Goal: Information Seeking & Learning: Learn about a topic

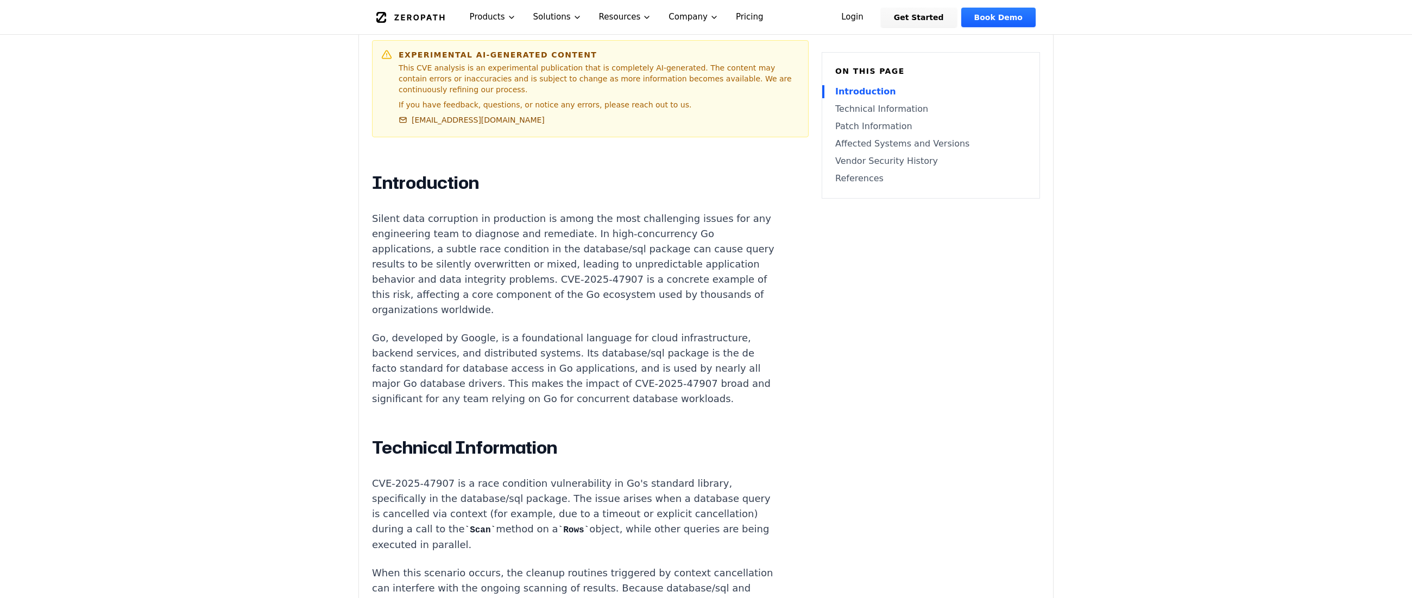
scroll to position [543, 0]
drag, startPoint x: 467, startPoint y: 235, endPoint x: 654, endPoint y: 243, distance: 186.9
click at [654, 243] on p "Silent data corruption in production is among the most challenging issues for a…" at bounding box center [574, 262] width 404 height 106
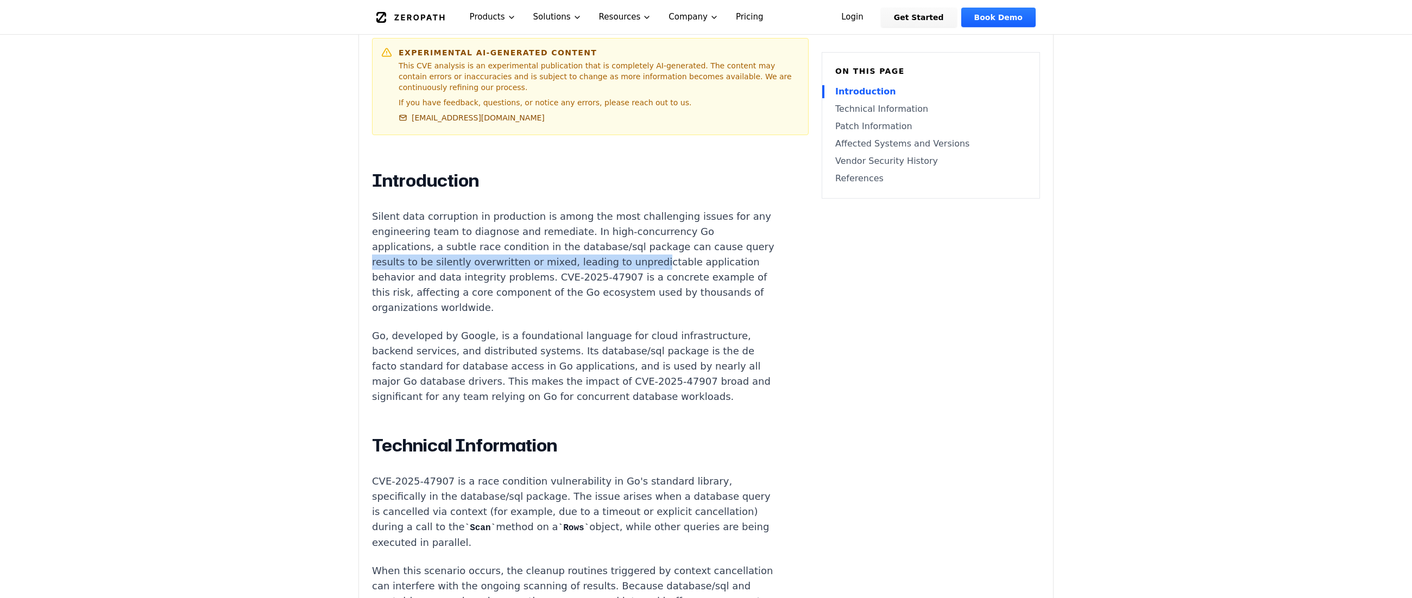
drag, startPoint x: 402, startPoint y: 252, endPoint x: 663, endPoint y: 257, distance: 261.2
click at [663, 257] on p "Silent data corruption in production is among the most challenging issues for a…" at bounding box center [574, 262] width 404 height 106
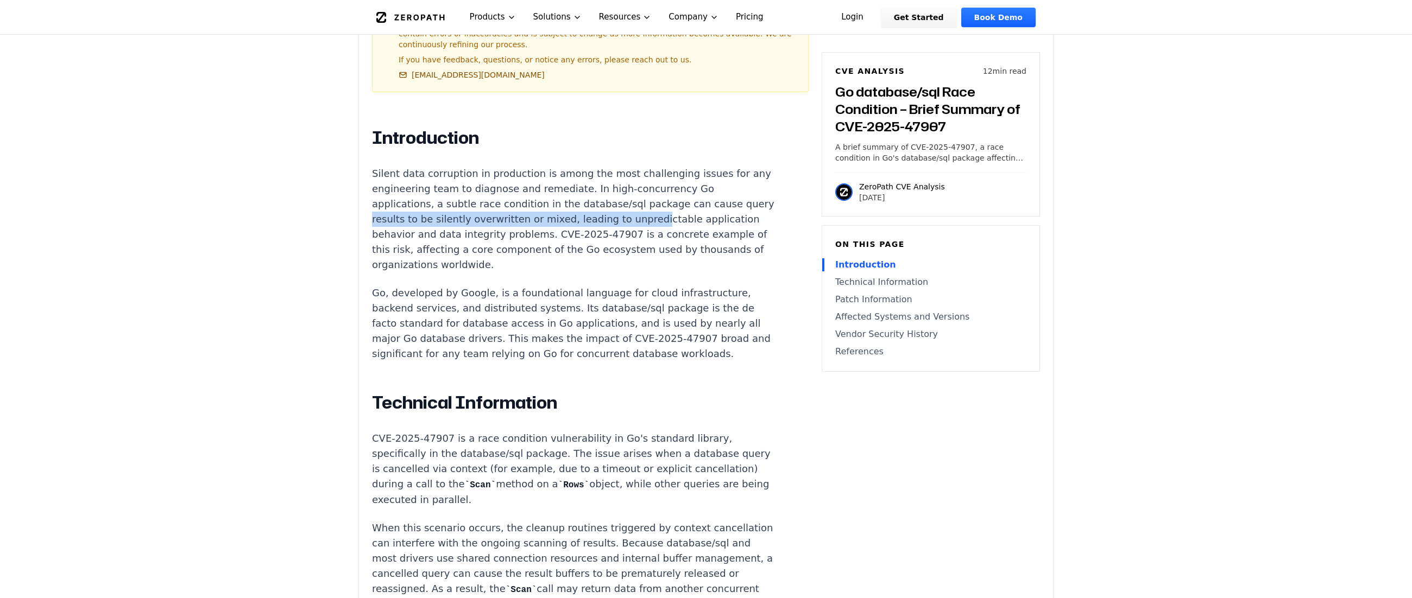
scroll to position [597, 0]
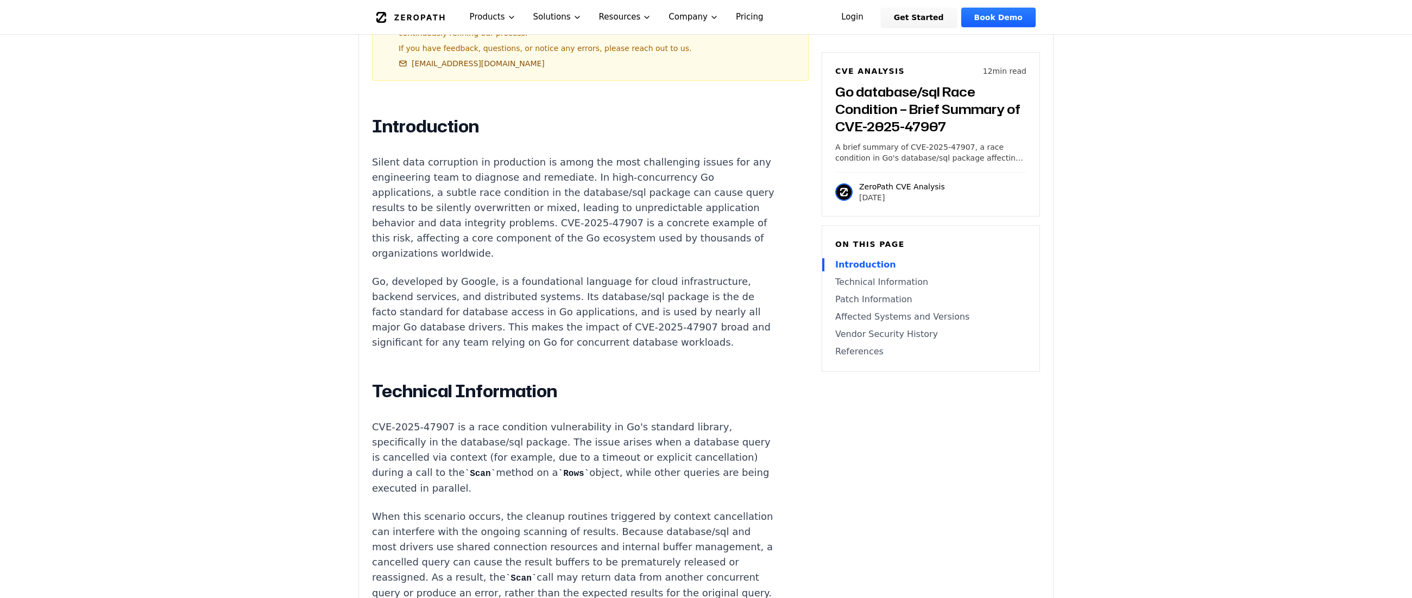
click at [559, 444] on p "CVE-2025-47907 is a race condition vulnerability in Go's standard library, spec…" at bounding box center [574, 458] width 404 height 77
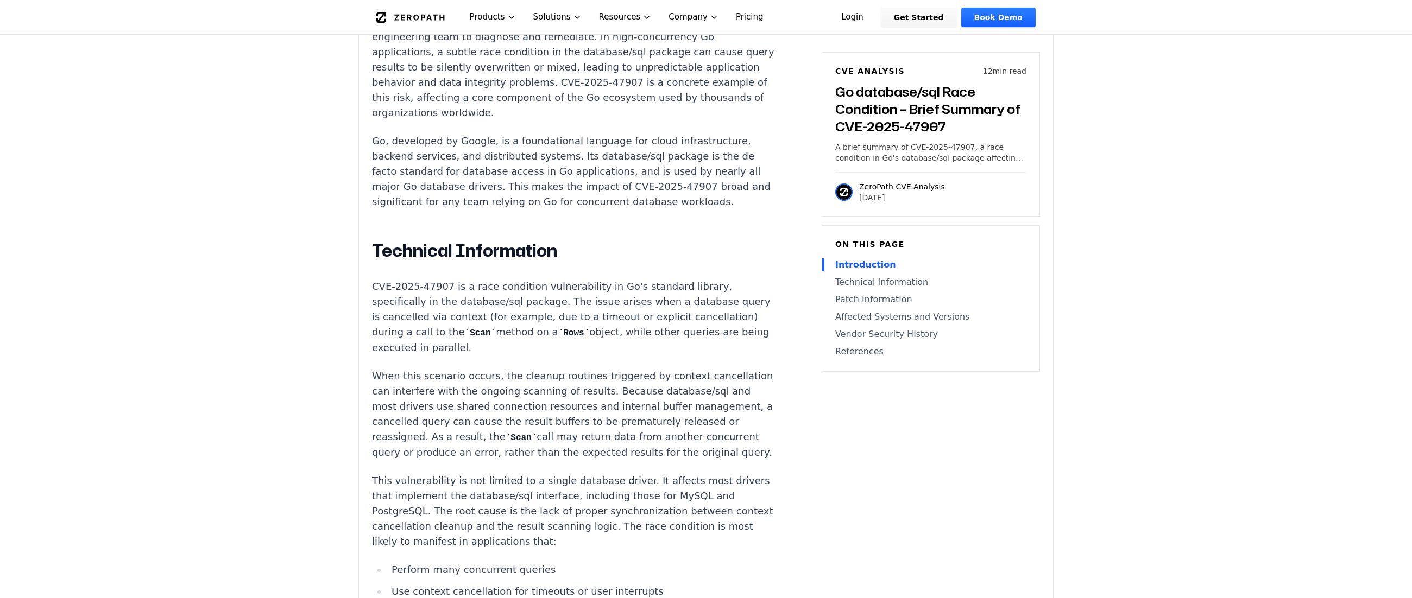
scroll to position [760, 0]
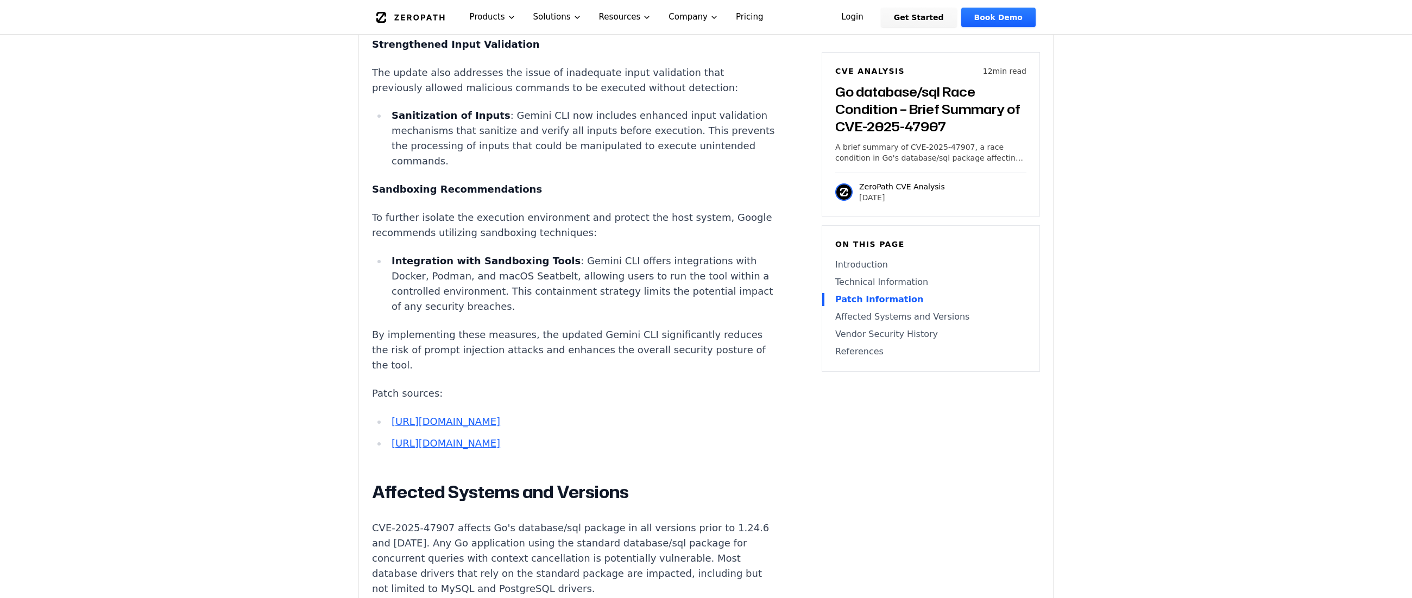
scroll to position [1846, 0]
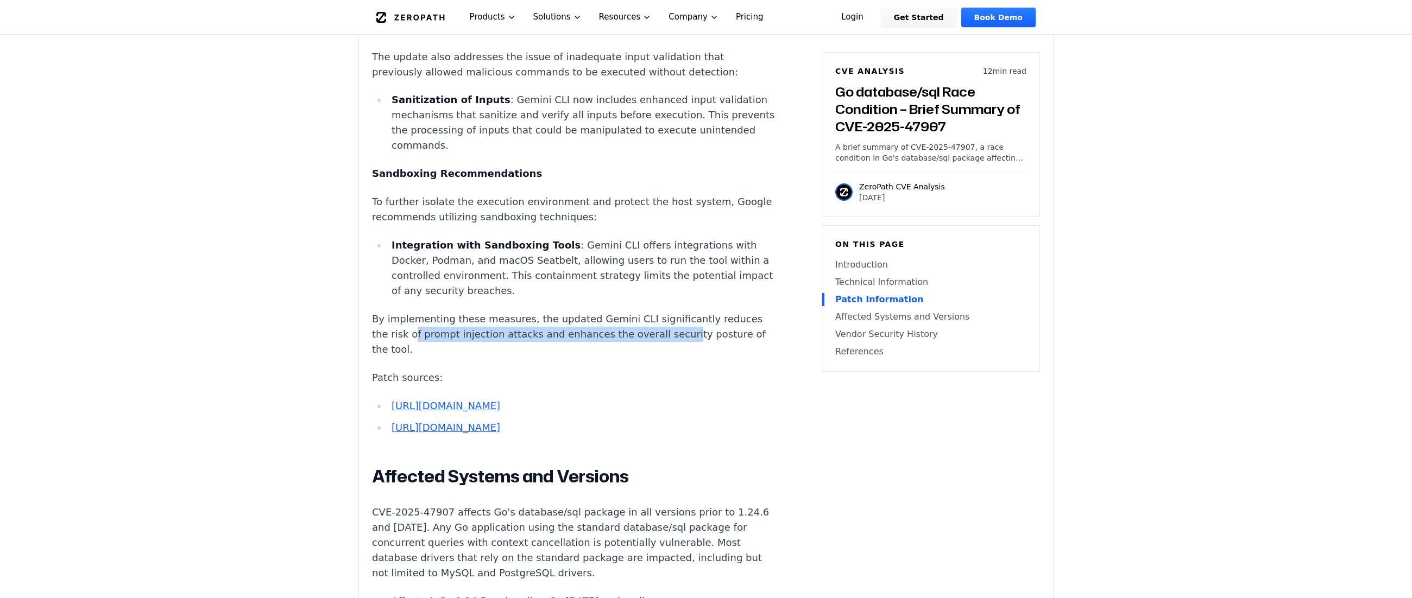
drag, startPoint x: 410, startPoint y: 340, endPoint x: 659, endPoint y: 345, distance: 249.2
click at [659, 345] on p "By implementing these measures, the updated Gemini CLI significantly reduces th…" at bounding box center [574, 335] width 404 height 46
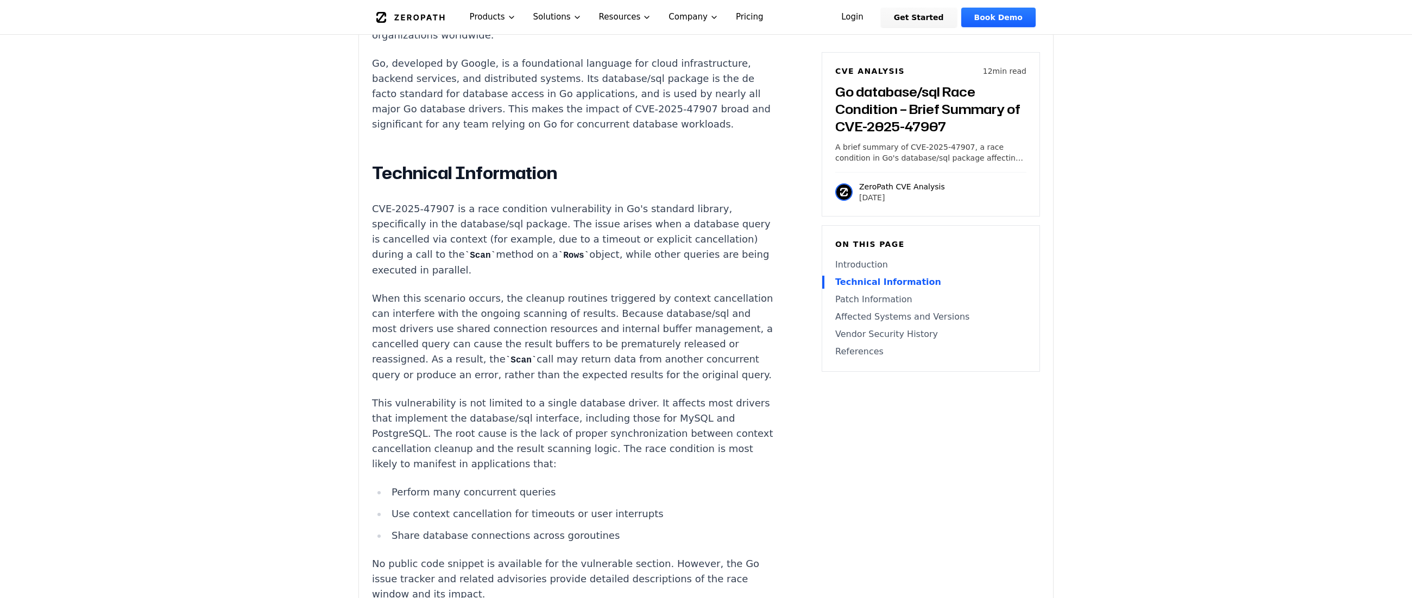
scroll to position [706, 0]
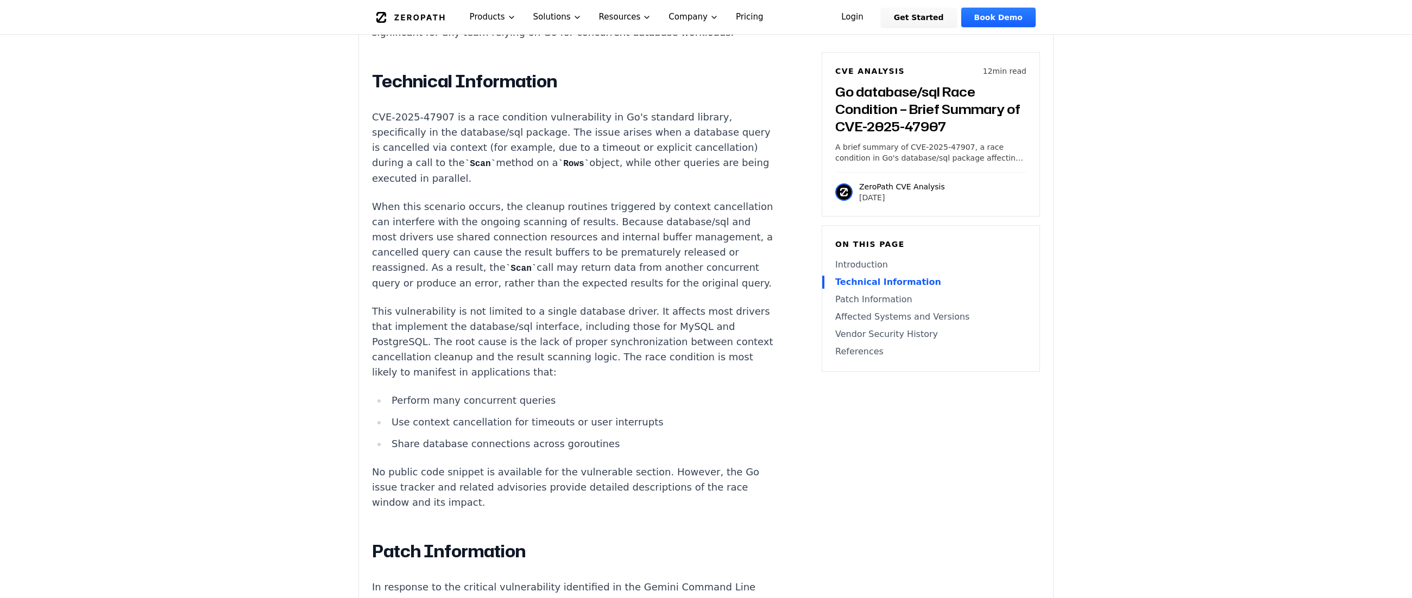
scroll to position [923, 0]
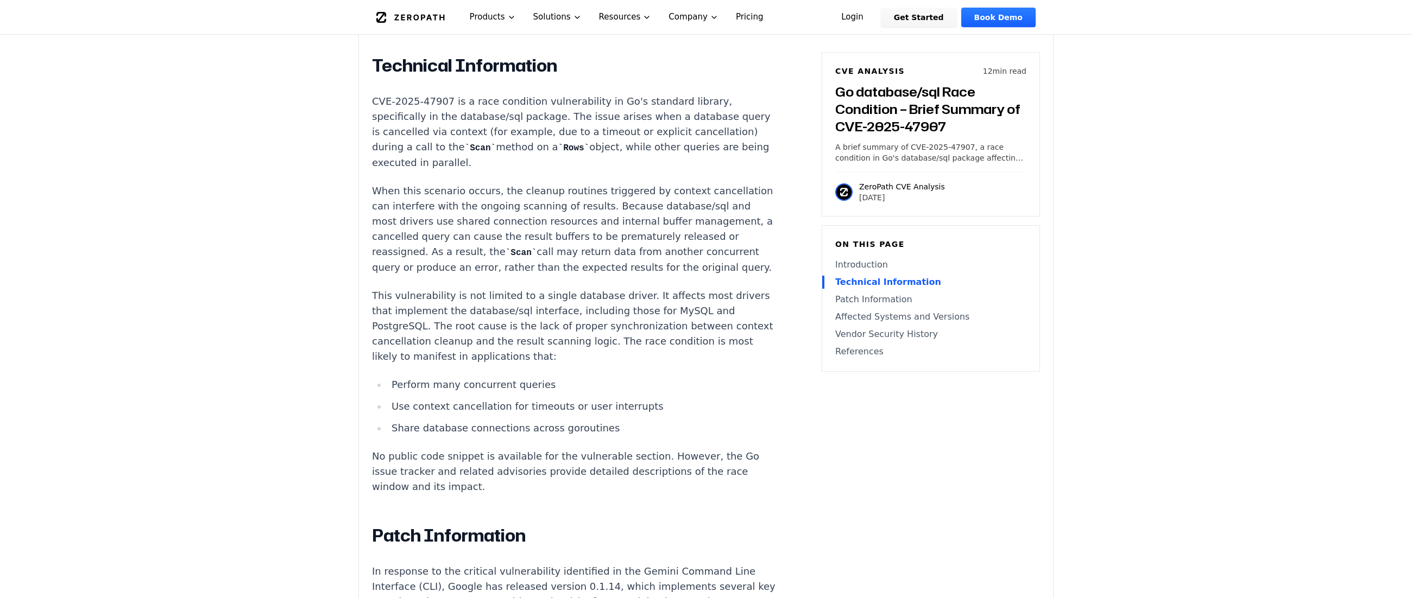
click at [401, 251] on p "When this scenario occurs, the cleanup routines triggered by context cancellati…" at bounding box center [574, 229] width 404 height 92
drag, startPoint x: 445, startPoint y: 137, endPoint x: 700, endPoint y: 135, distance: 255.7
click at [700, 135] on p "CVE-2025-47907 is a race condition vulnerability in Go's standard library, spec…" at bounding box center [574, 132] width 404 height 77
drag, startPoint x: 700, startPoint y: 135, endPoint x: 648, endPoint y: 148, distance: 53.6
click at [648, 148] on p "CVE-2025-47907 is a race condition vulnerability in Go's standard library, spec…" at bounding box center [574, 132] width 404 height 77
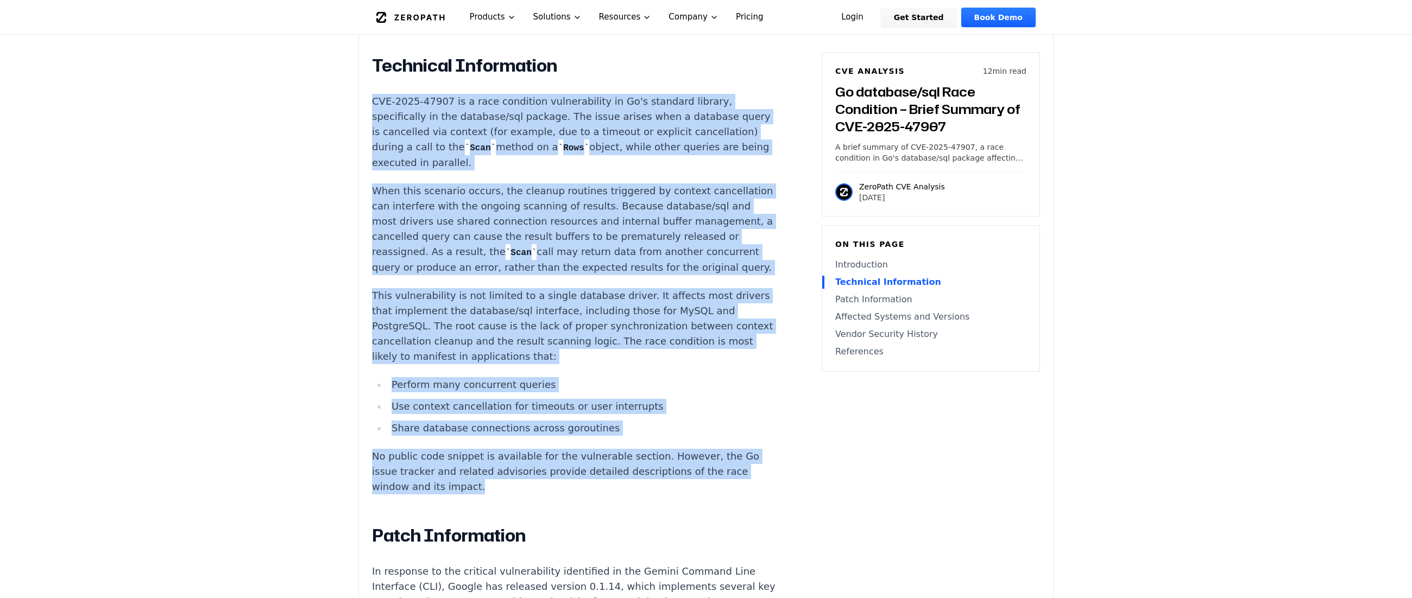
drag, startPoint x: 372, startPoint y: 92, endPoint x: 496, endPoint y: 493, distance: 420.4
copy div "CVE-2025-47907 is a race condition vulnerability in Go's standard library, spec…"
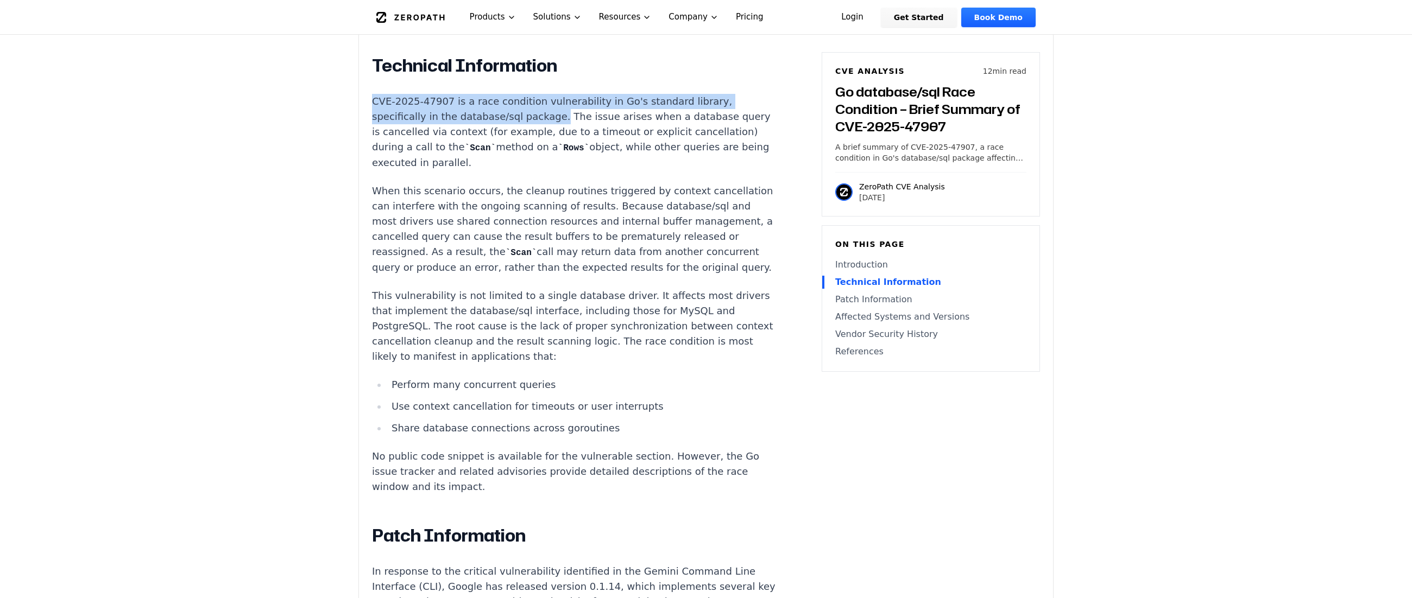
drag, startPoint x: 372, startPoint y: 91, endPoint x: 543, endPoint y: 105, distance: 171.5
click at [543, 105] on p "CVE-2025-47907 is a race condition vulnerability in Go's standard library, spec…" at bounding box center [574, 132] width 404 height 77
copy p "CVE-2025-47907 is a race condition vulnerability in Go's standard library, spec…"
